Goal: Task Accomplishment & Management: Use online tool/utility

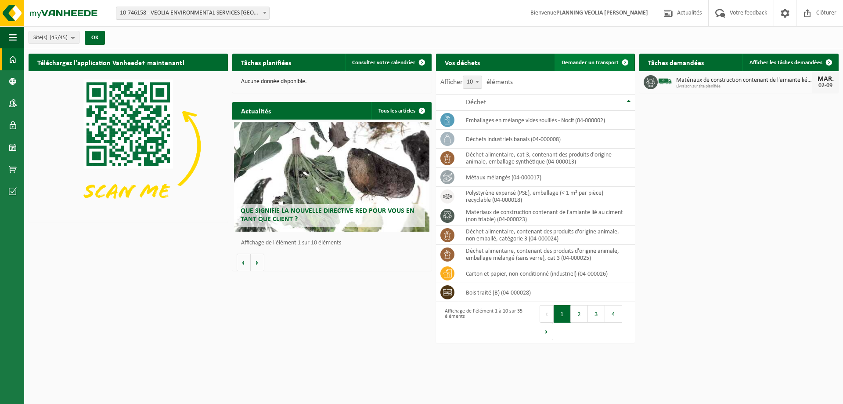
click at [606, 58] on link "Demander un transport" at bounding box center [594, 63] width 79 height 18
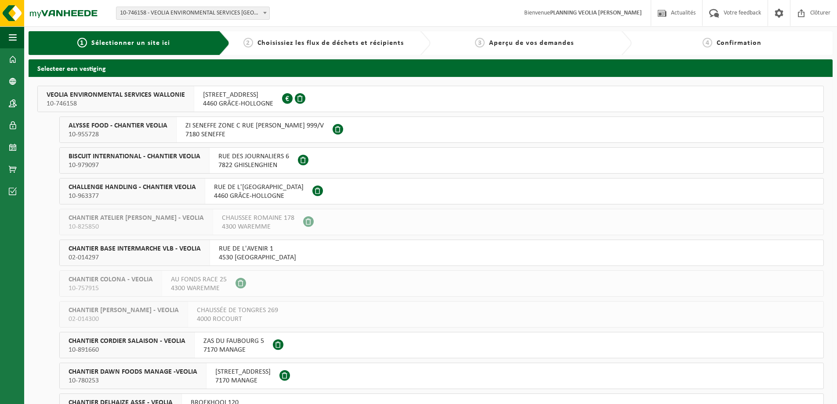
click at [169, 250] on span "CHANTIER BASE INTERMARCHE VLB - VEOLIA" at bounding box center [135, 248] width 132 height 9
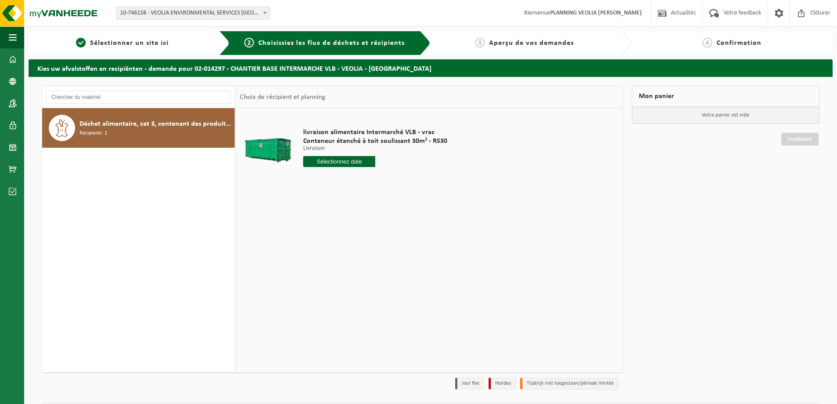
click at [346, 162] on input "text" at bounding box center [339, 161] width 72 height 11
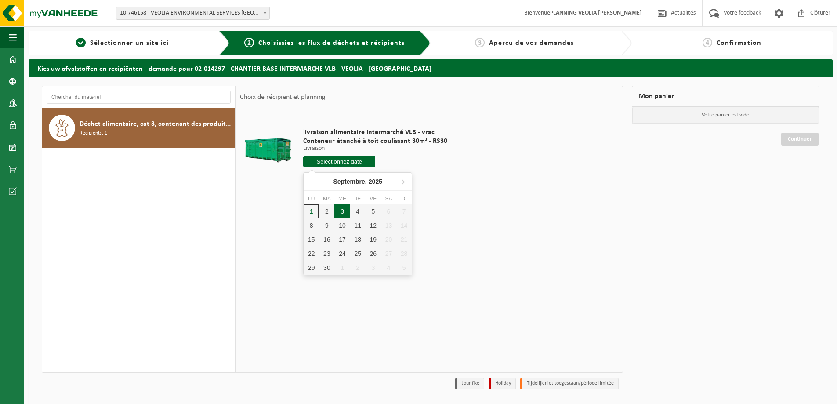
click at [343, 210] on div "3" at bounding box center [341, 211] width 15 height 14
type input "à partir de 2025-09-03"
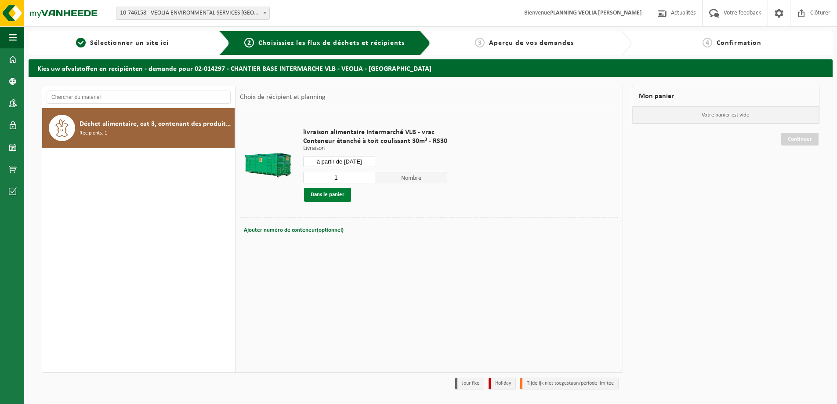
click at [327, 194] on button "Dans le panier" at bounding box center [327, 195] width 47 height 14
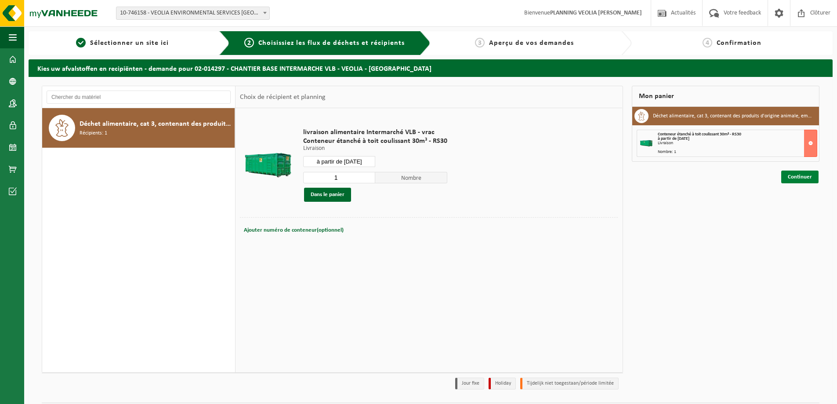
click at [793, 177] on link "Continuer" at bounding box center [799, 176] width 37 height 13
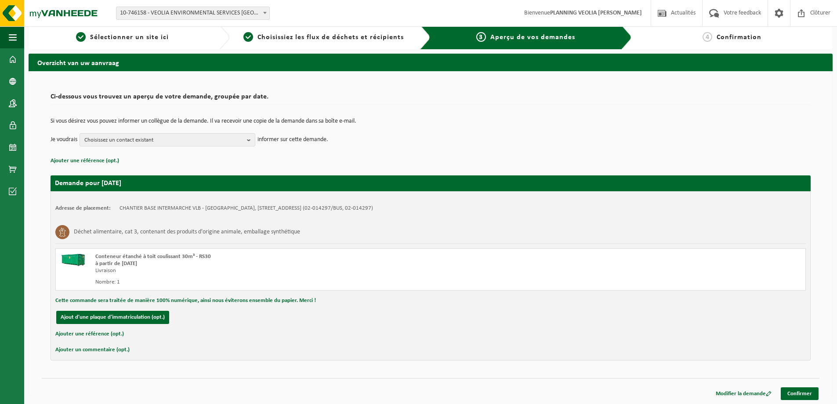
scroll to position [7, 0]
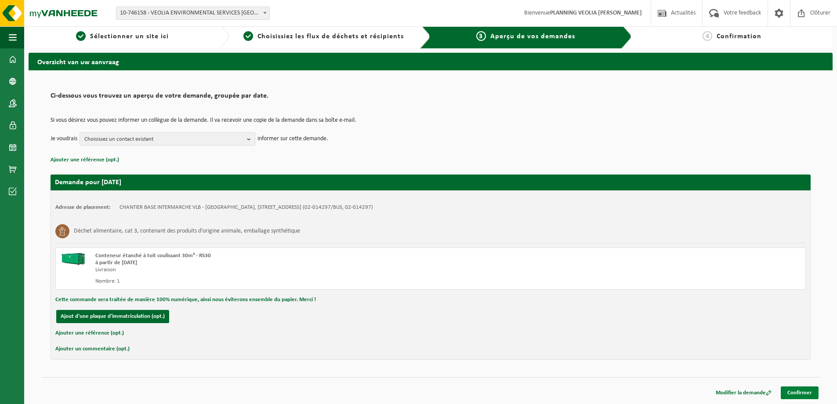
click at [790, 393] on link "Confirmer" at bounding box center [799, 392] width 38 height 13
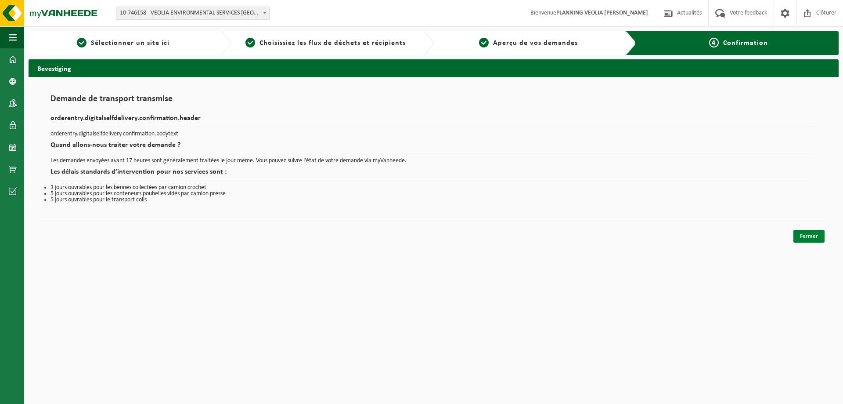
click at [808, 237] on link "Fermer" at bounding box center [808, 236] width 31 height 13
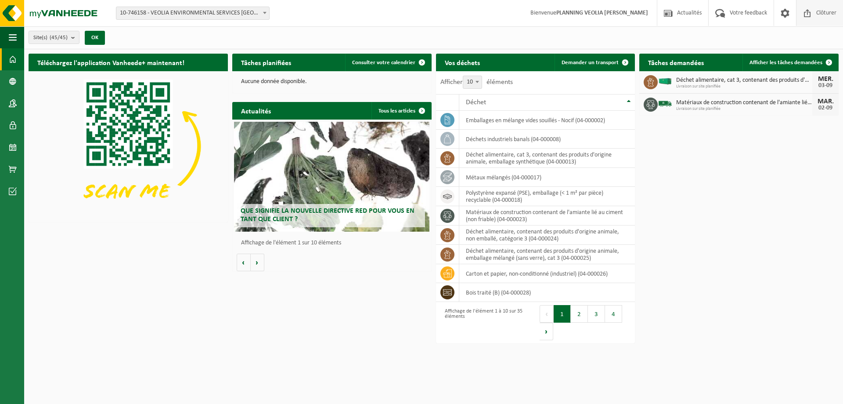
click at [821, 14] on span "Clôturer" at bounding box center [826, 13] width 25 height 26
